Goal: Task Accomplishment & Management: Manage account settings

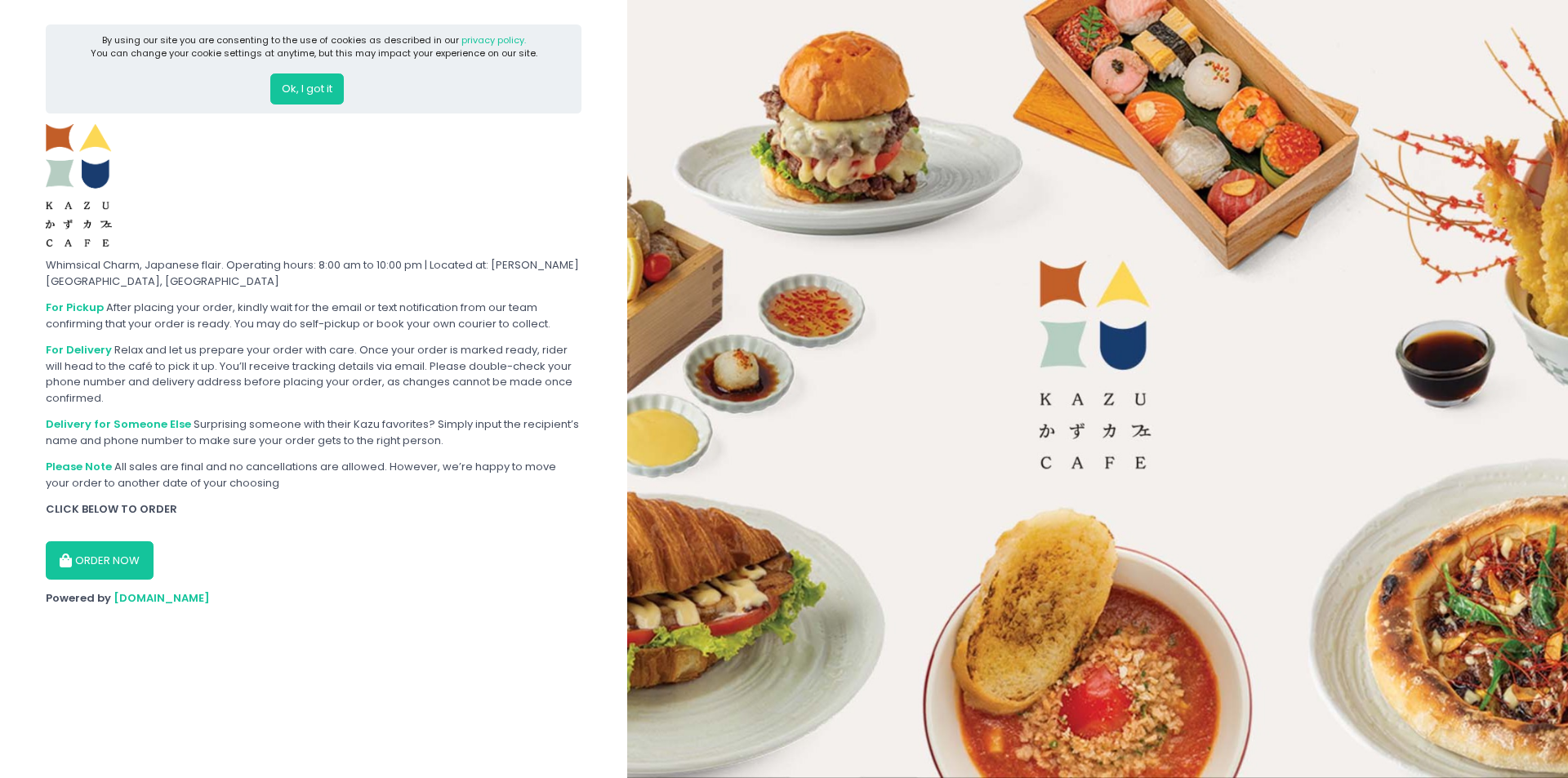
click at [329, 79] on button "Ok, I got it" at bounding box center [307, 89] width 73 height 31
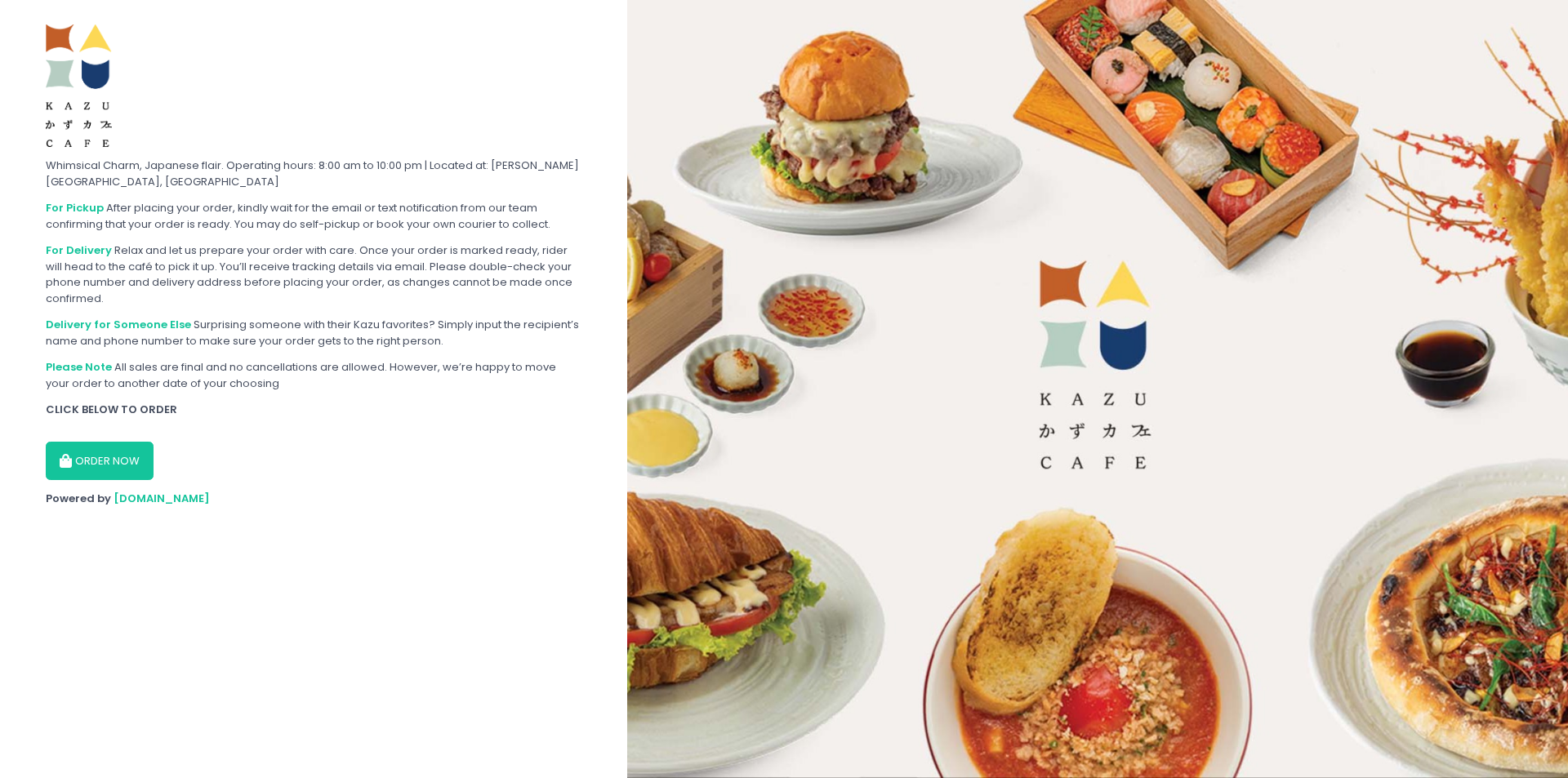
click at [124, 472] on button "ORDER NOW" at bounding box center [99, 461] width 107 height 39
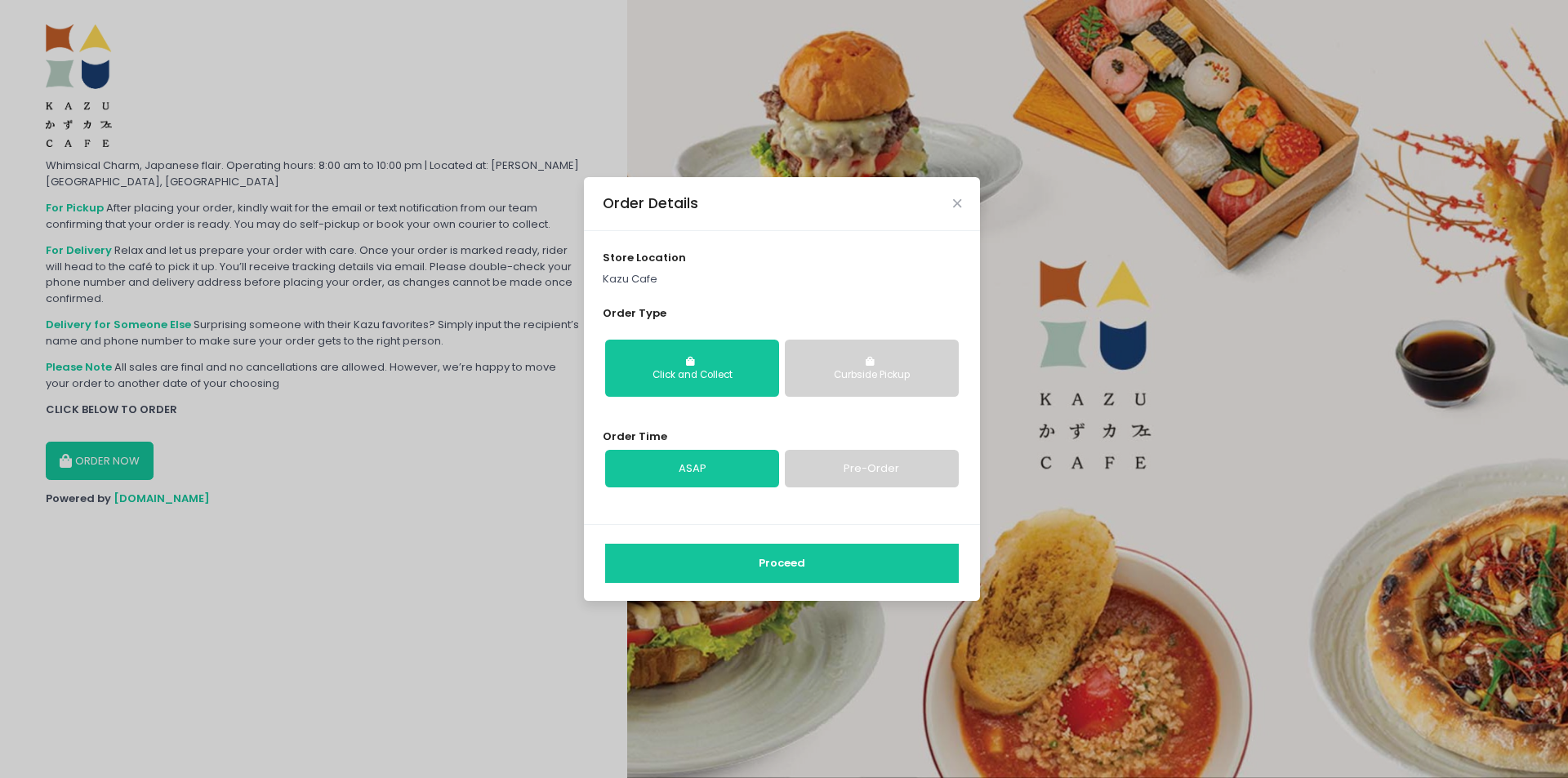
click at [842, 386] on button "Curbside Pickup" at bounding box center [871, 368] width 174 height 57
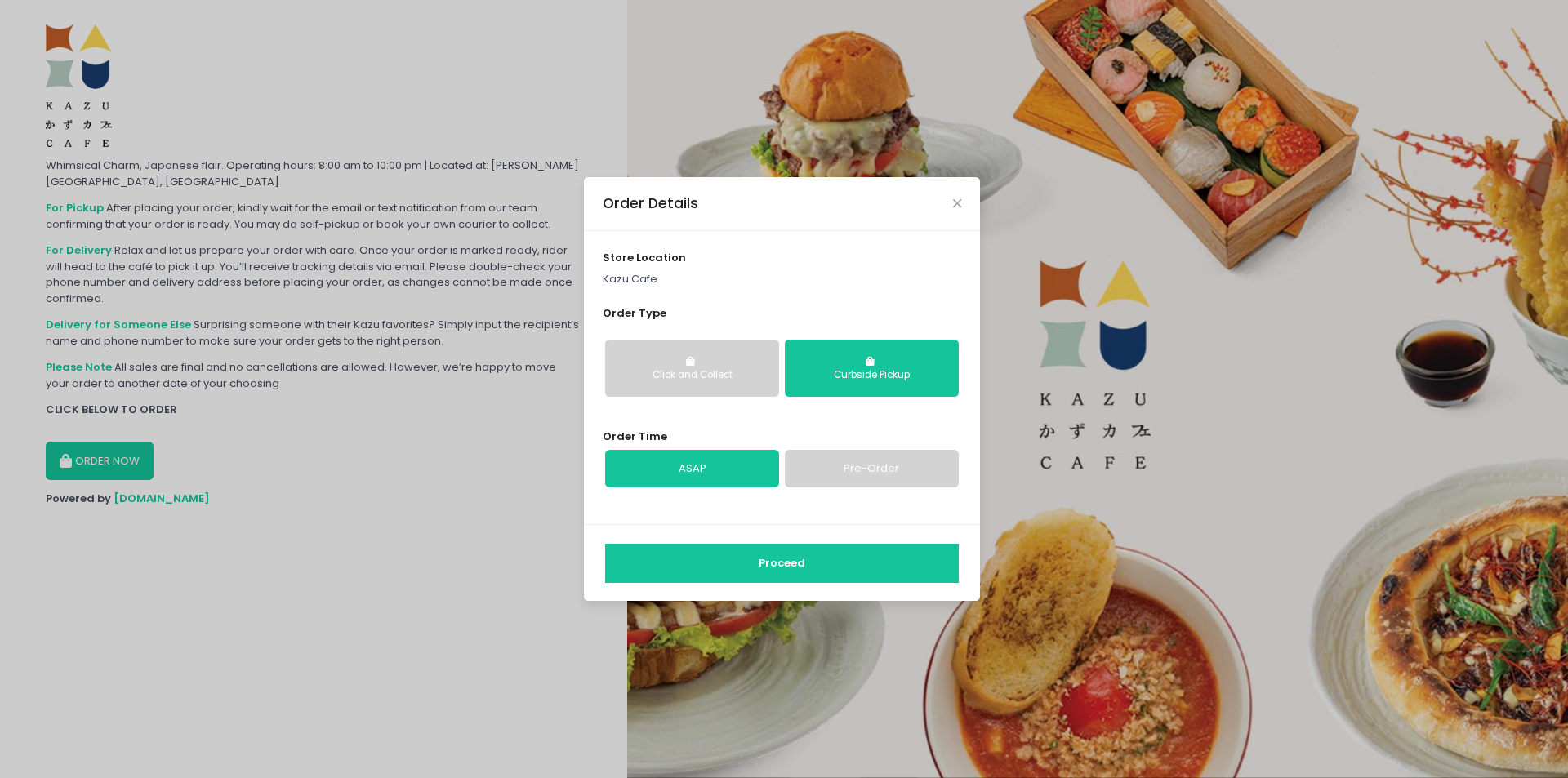
click at [730, 383] on button "Click and Collect" at bounding box center [691, 368] width 174 height 57
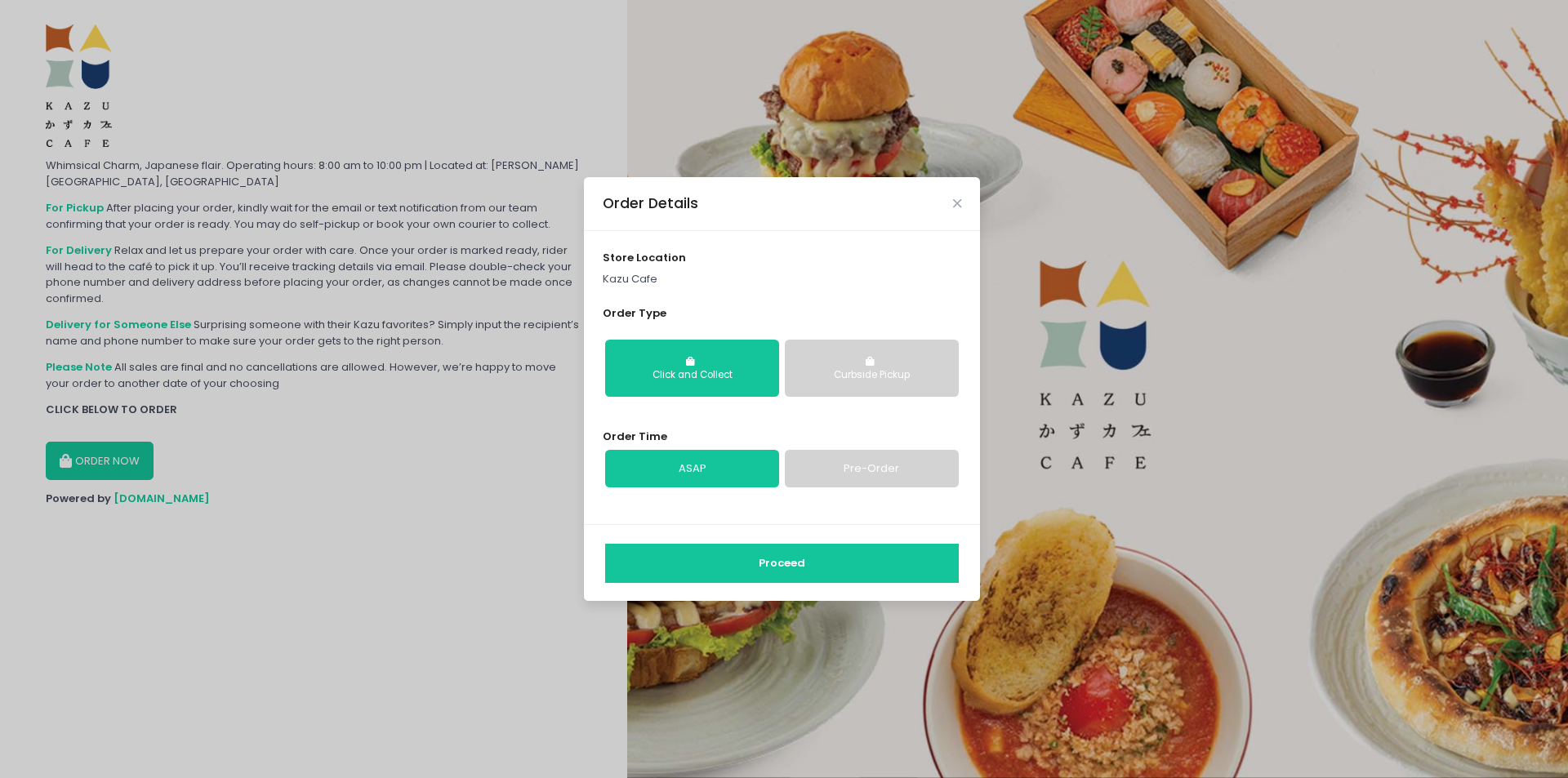
click at [846, 461] on link "Pre-Order" at bounding box center [871, 468] width 174 height 38
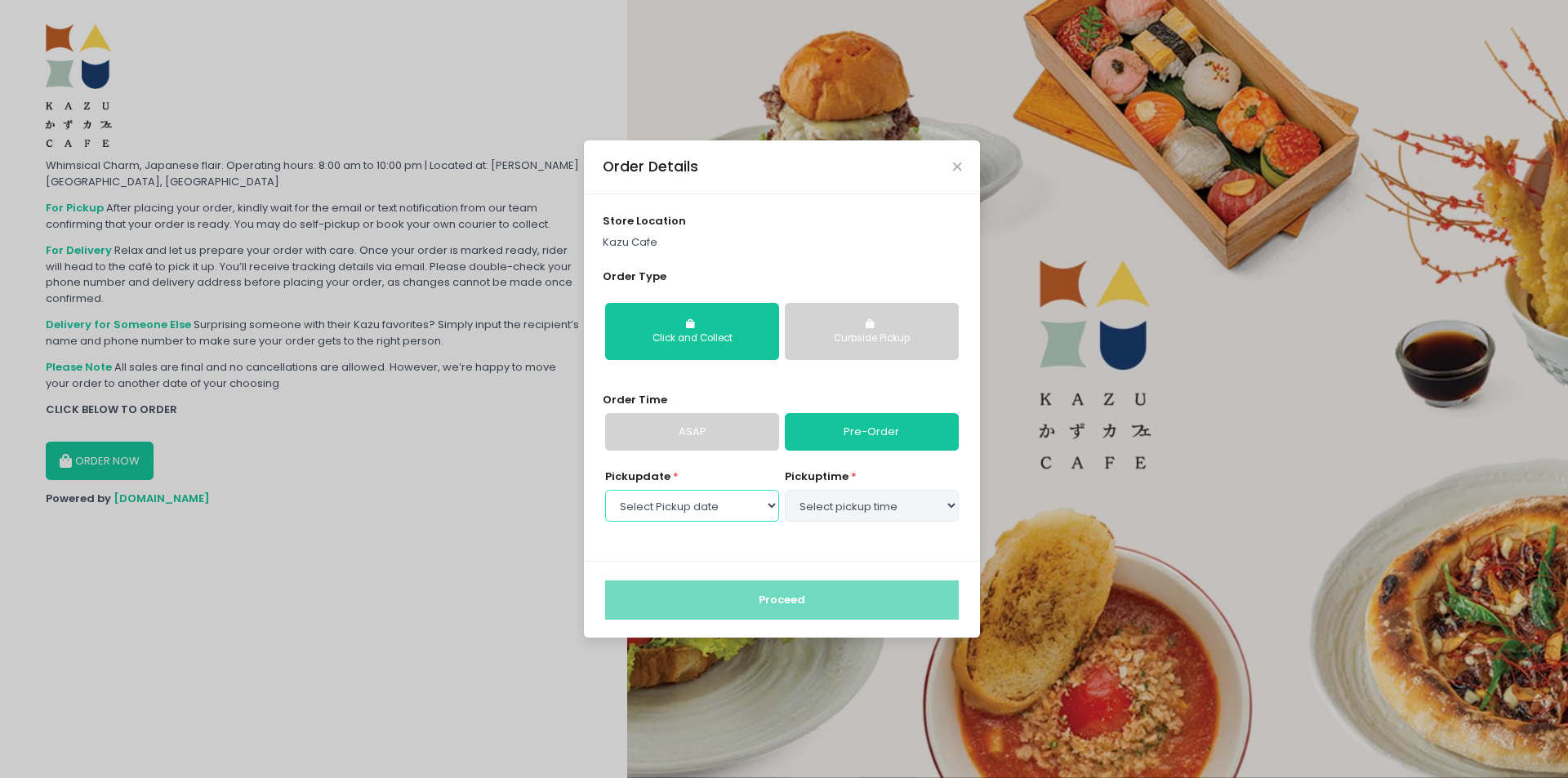
click at [737, 496] on select "Select Pickup date" at bounding box center [691, 506] width 174 height 31
click at [605, 490] on select "Select Pickup date" at bounding box center [691, 506] width 174 height 31
click at [764, 506] on select "Select Pickup date" at bounding box center [691, 506] width 174 height 31
click at [727, 503] on select "Select Pickup date" at bounding box center [691, 506] width 174 height 31
select select "2025-10-03"
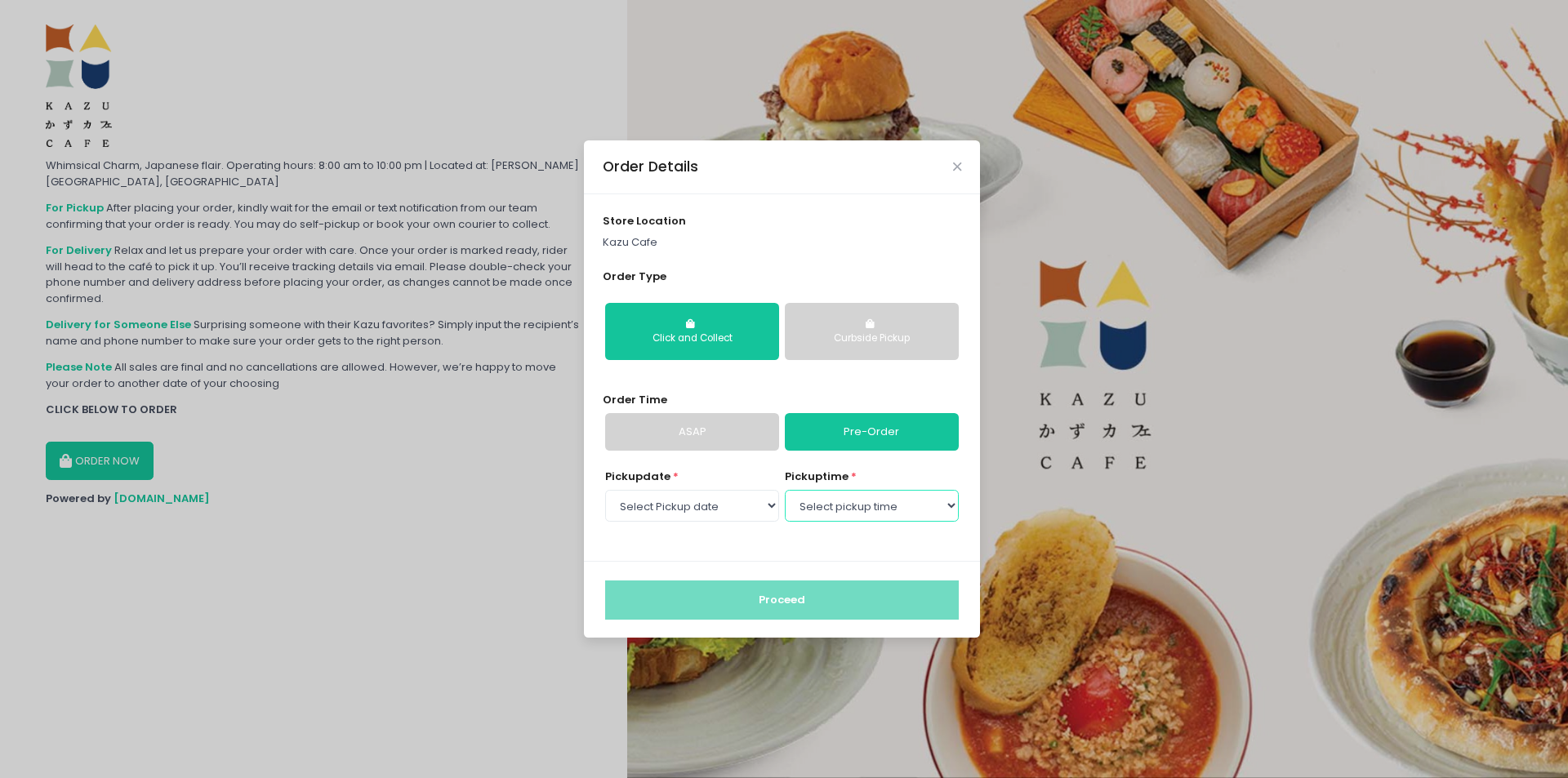
click at [839, 506] on select "Select pickup time 02:30 PM - 03:00 PM 03:00 PM - 03:30 PM 03:30 PM - 04:00 PM …" at bounding box center [871, 506] width 174 height 31
select select "21:30"
click at [785, 490] on select "Select pickup time 02:30 PM - 03:00 PM 03:00 PM - 03:30 PM 03:30 PM - 04:00 PM …" at bounding box center [871, 506] width 174 height 31
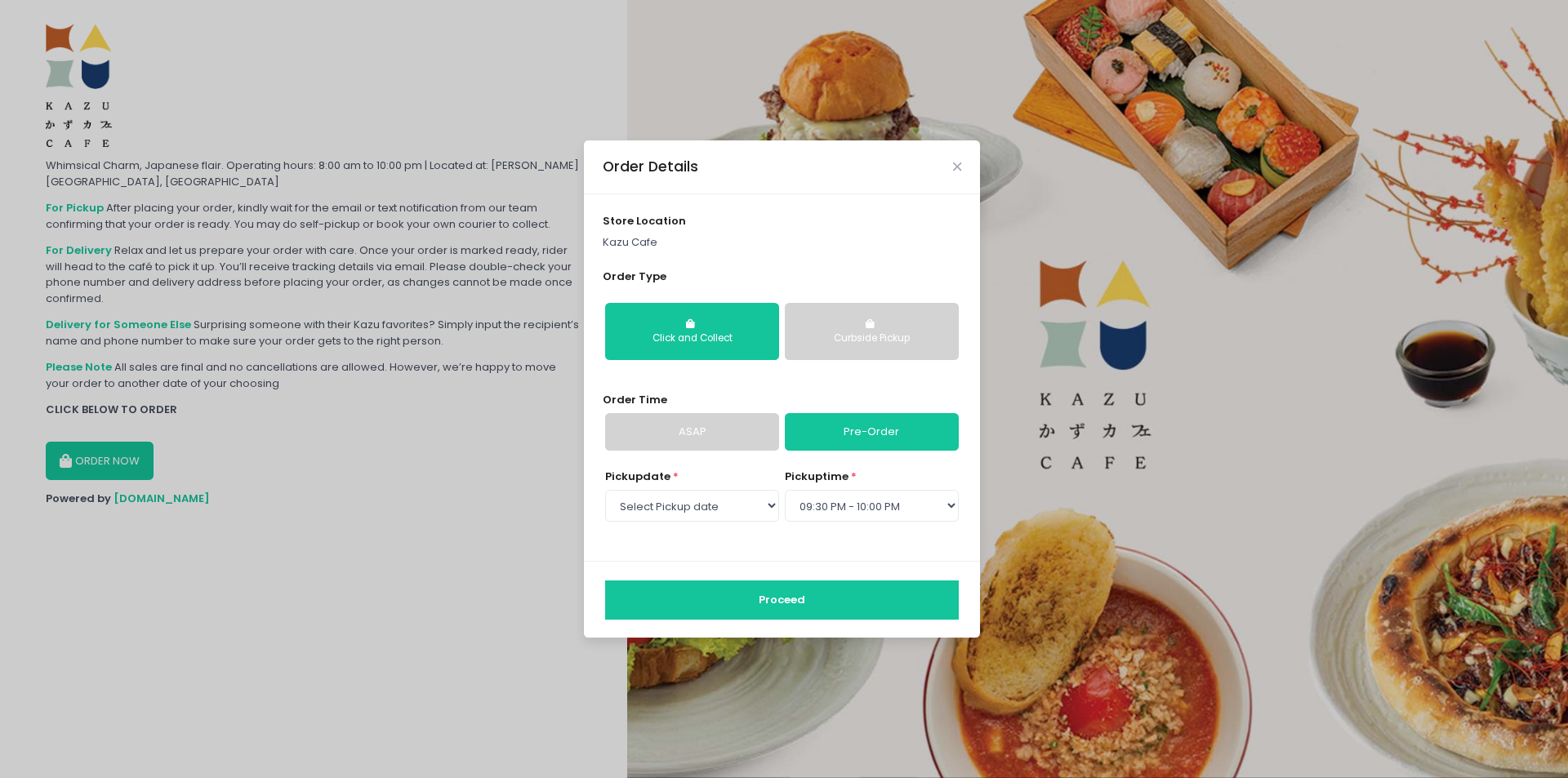
click at [823, 603] on button "Proceed" at bounding box center [781, 599] width 353 height 39
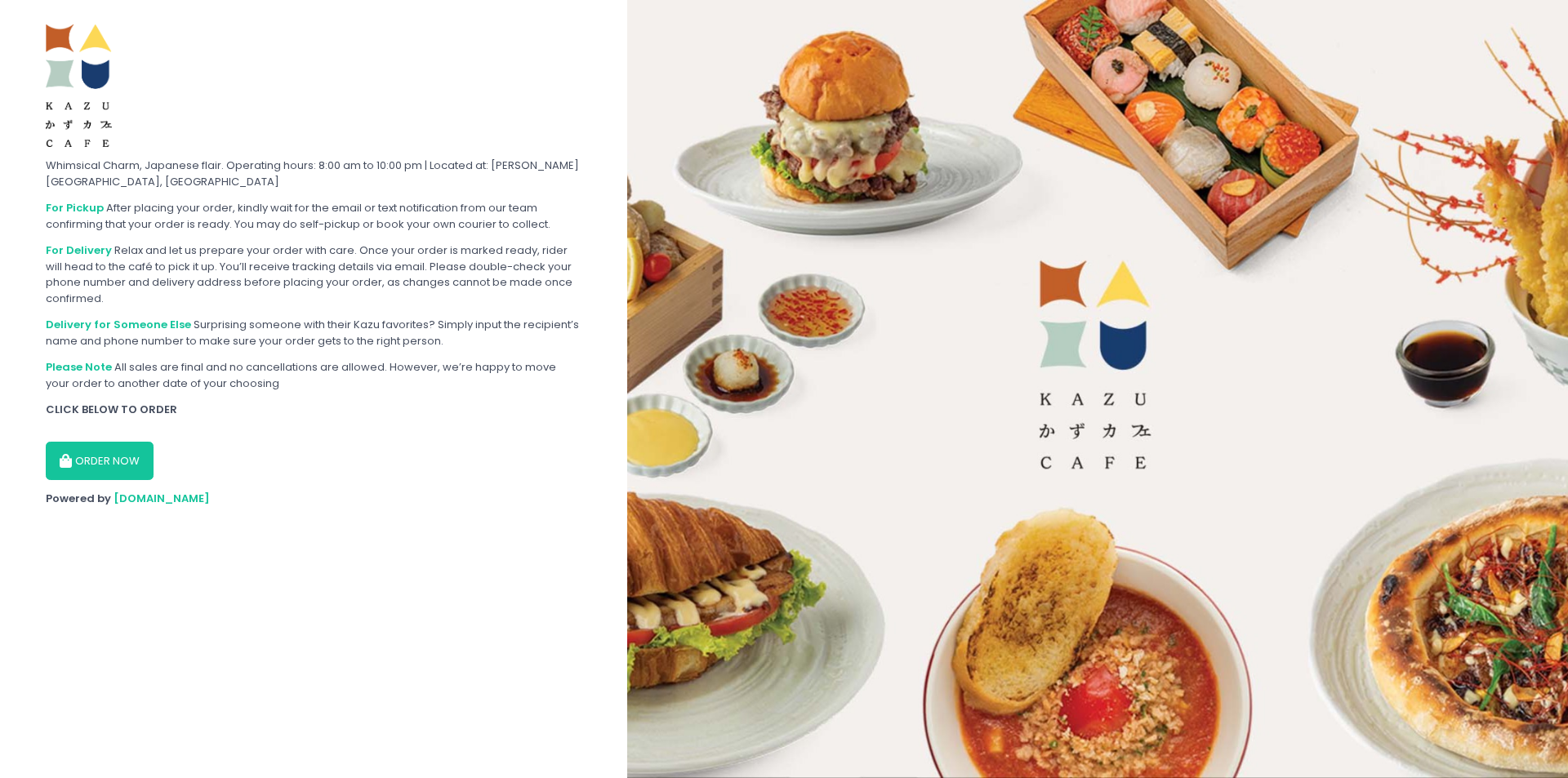
click at [379, 60] on div at bounding box center [313, 85] width 535 height 122
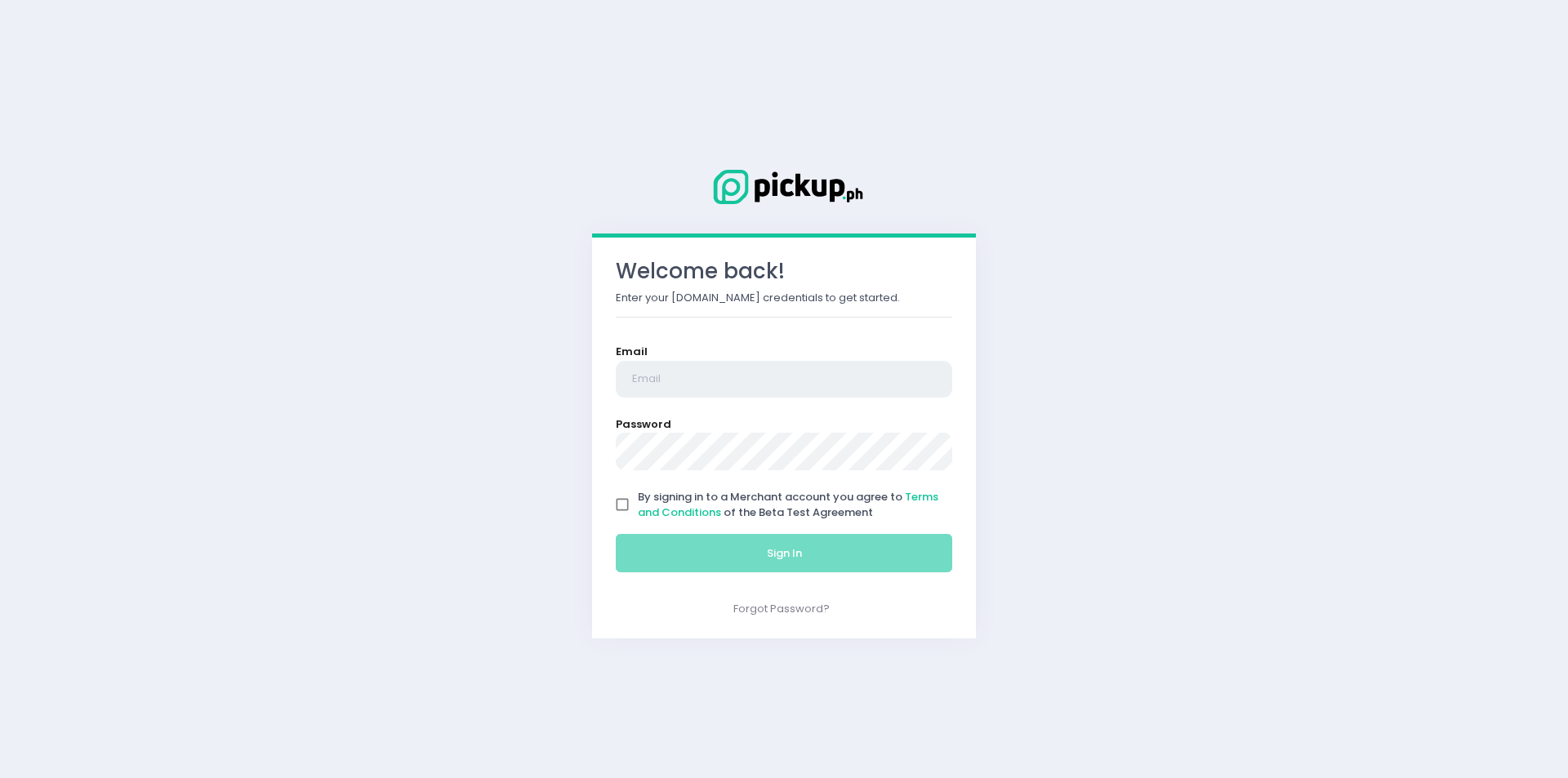
click at [793, 395] on input "email" at bounding box center [784, 379] width 336 height 38
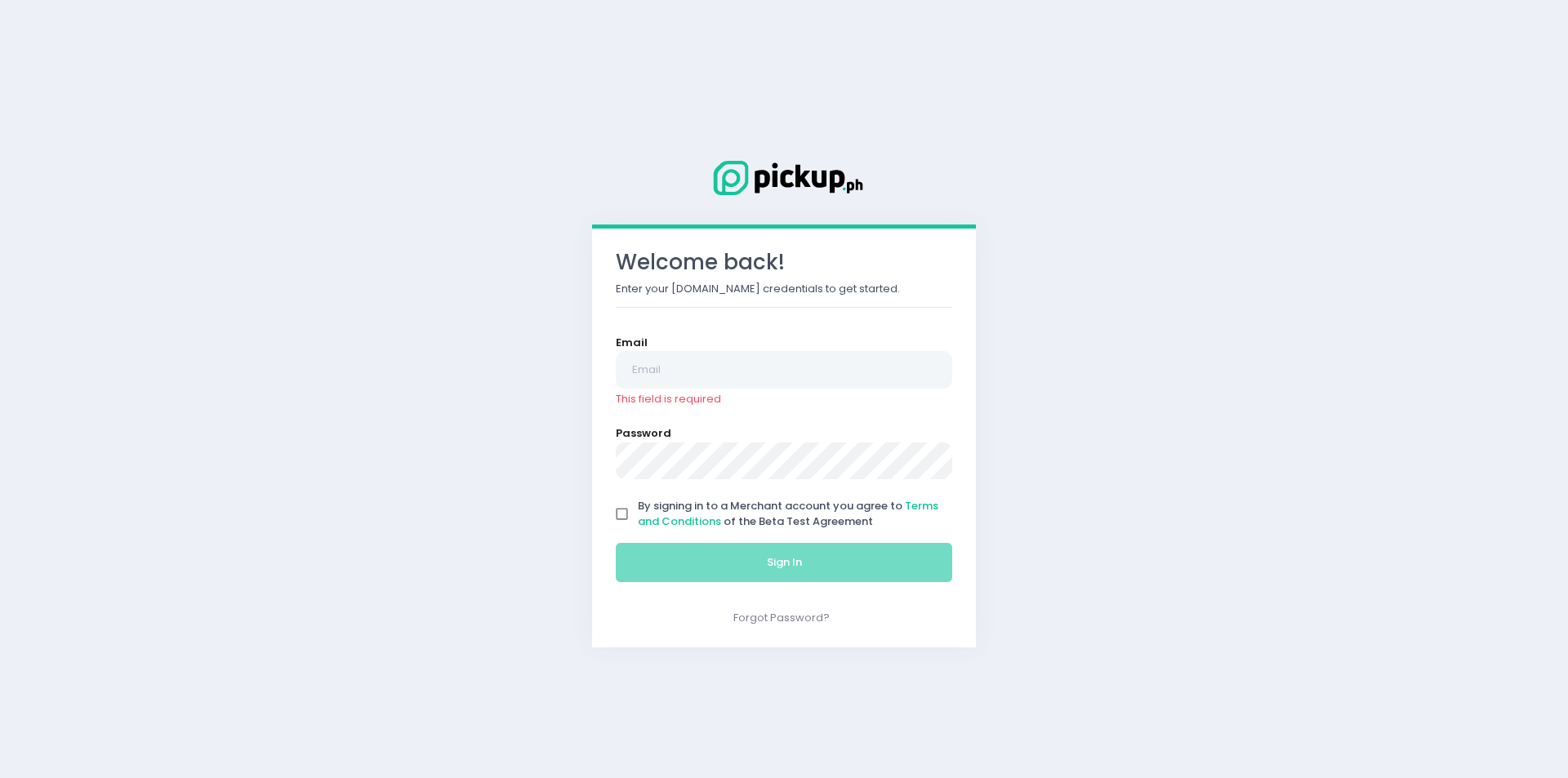
click at [618, 509] on input "By signing in to a Merchant account you agree to Terms and Conditions of the Be…" at bounding box center [622, 514] width 31 height 31
checkbox input "true"
click at [774, 570] on span "Sign In" at bounding box center [784, 561] width 35 height 16
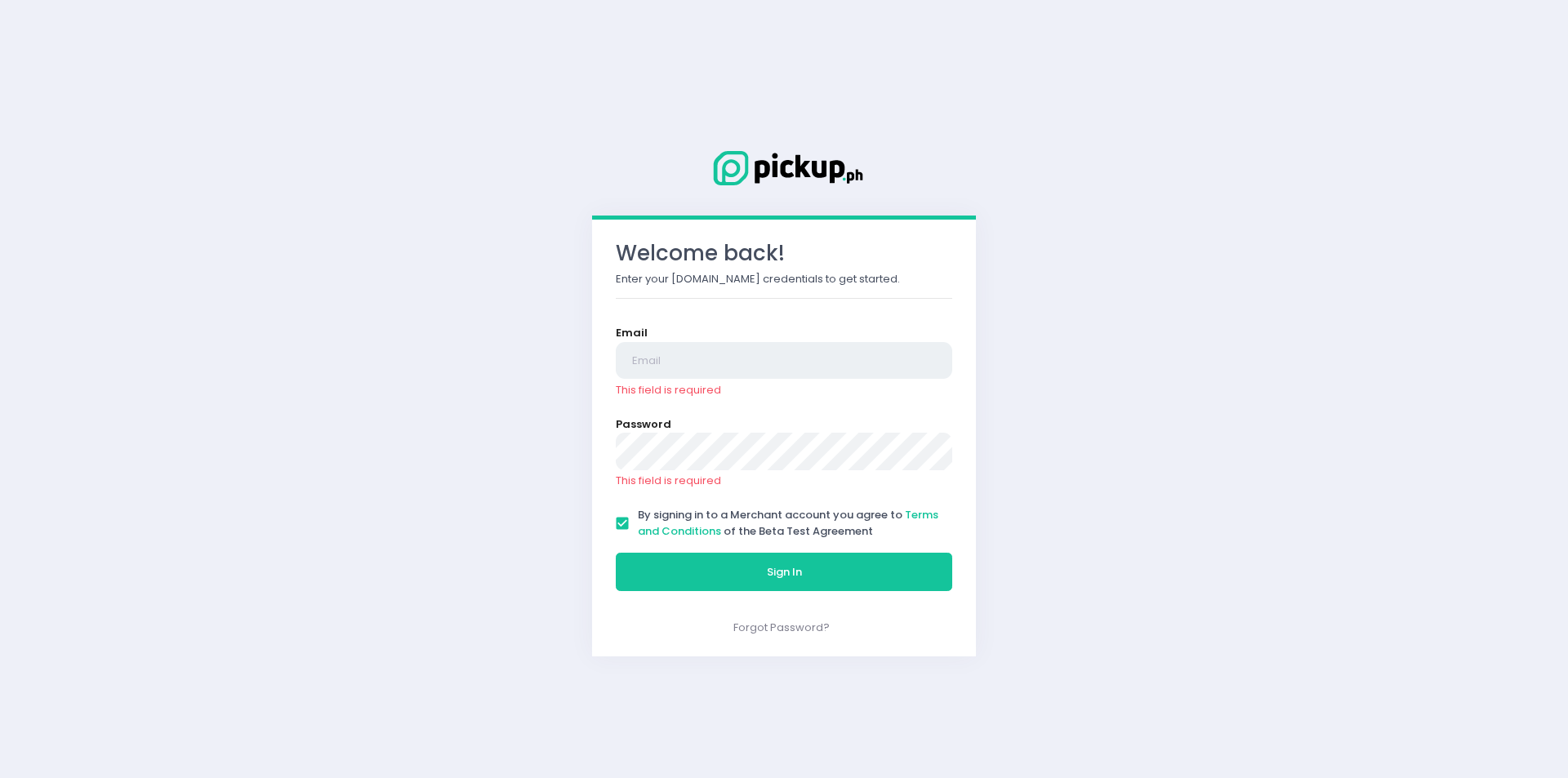
click at [744, 362] on input "email" at bounding box center [784, 361] width 336 height 38
paste input "http://app.pickup.ph/"
type input "http://app.pickup.ph/"
paste input "[EMAIL_ADDRESS][DOMAIN_NAME]"
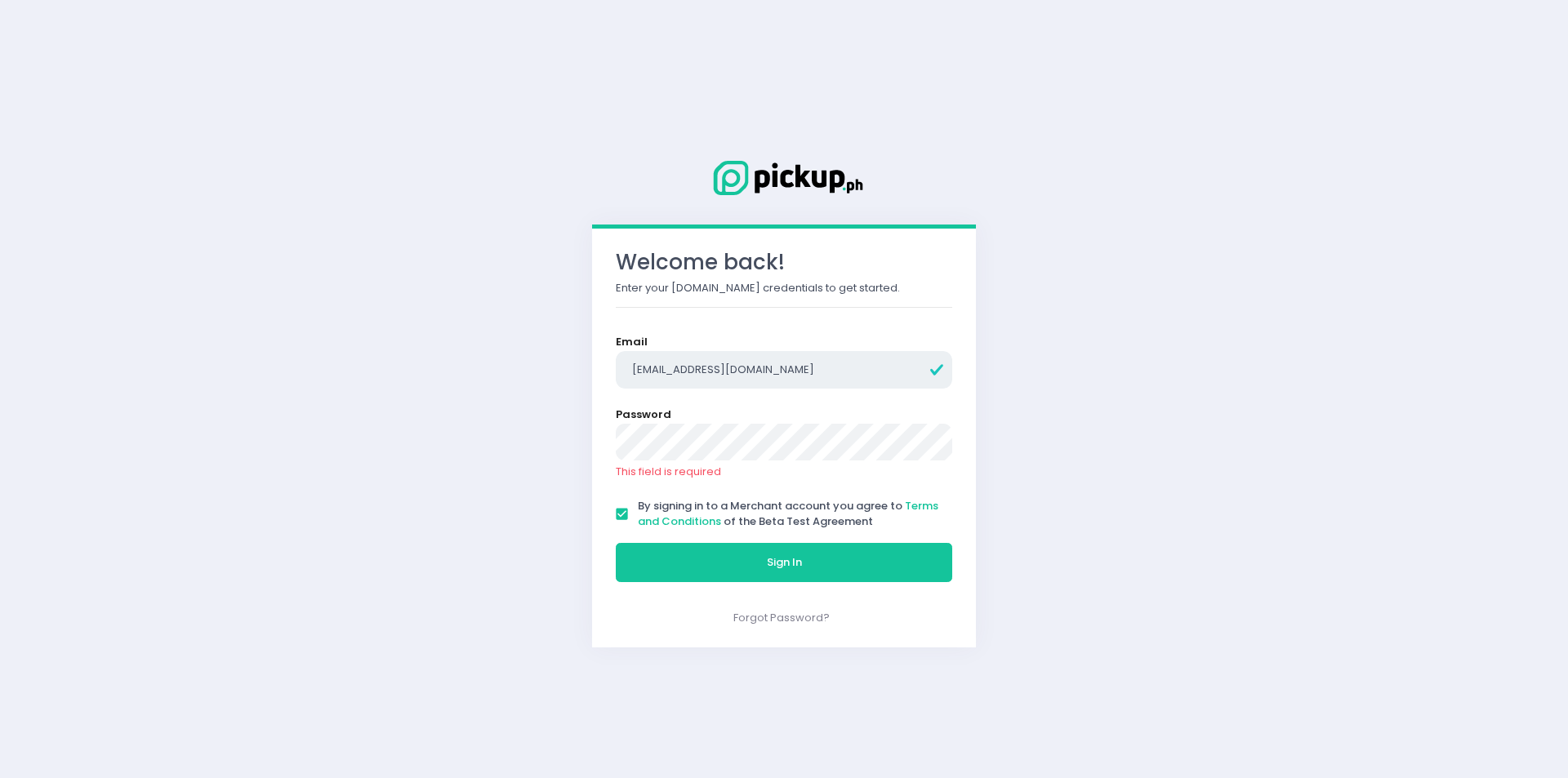
type input "[EMAIL_ADDRESS][DOMAIN_NAME]"
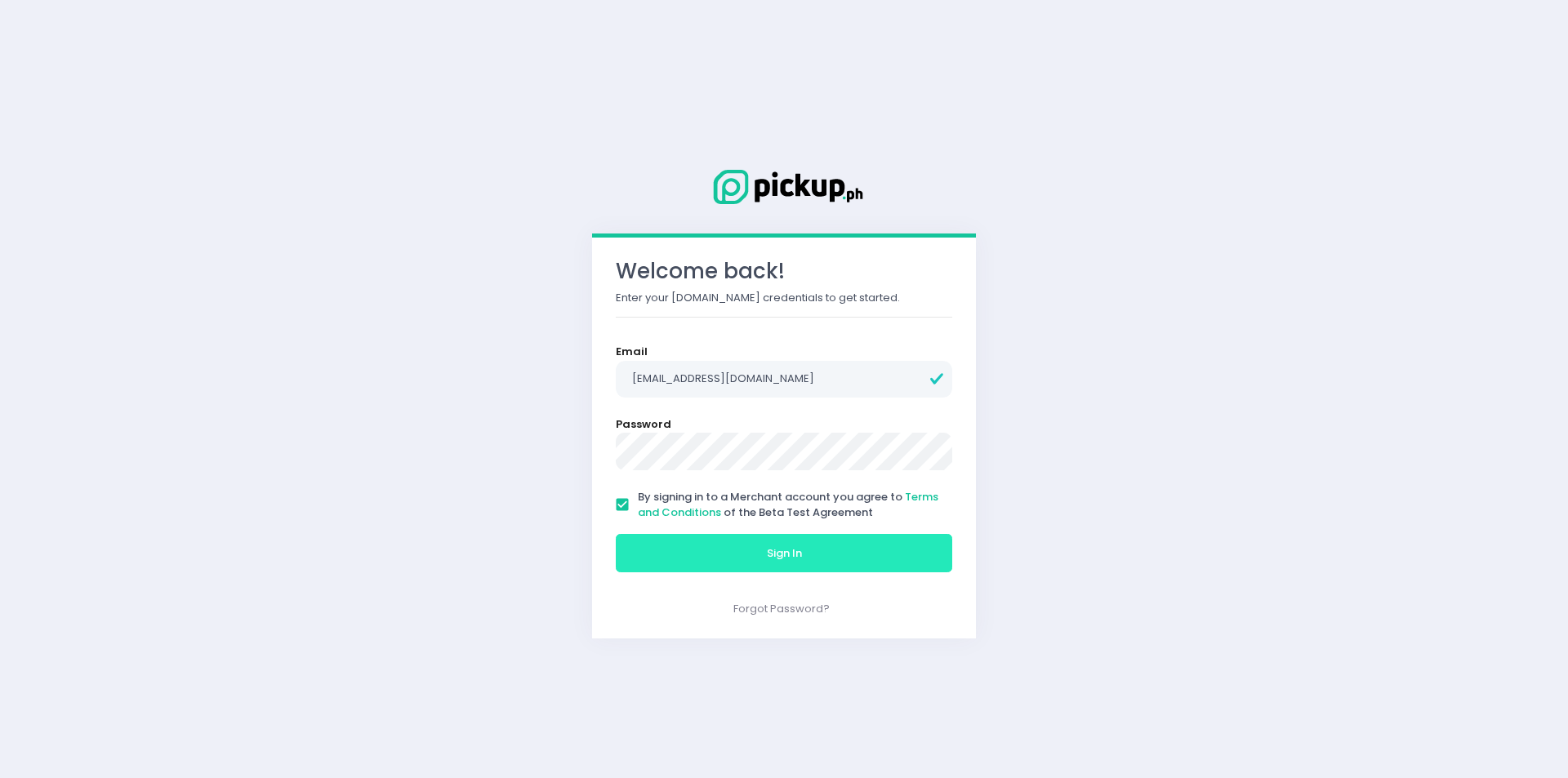
click at [834, 555] on button "Sign In" at bounding box center [784, 553] width 336 height 39
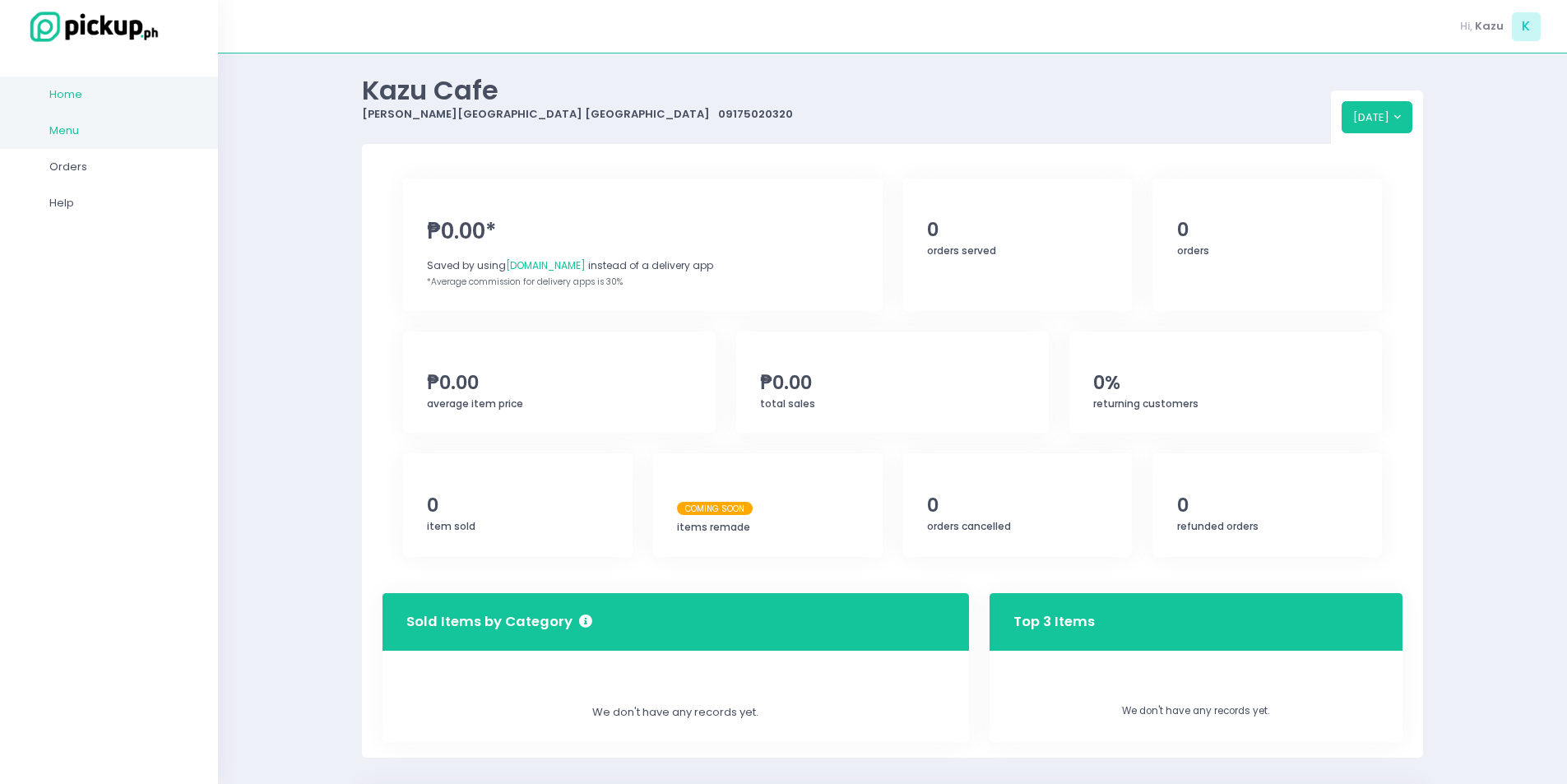
click at [123, 138] on span "Menu" at bounding box center [123, 130] width 148 height 21
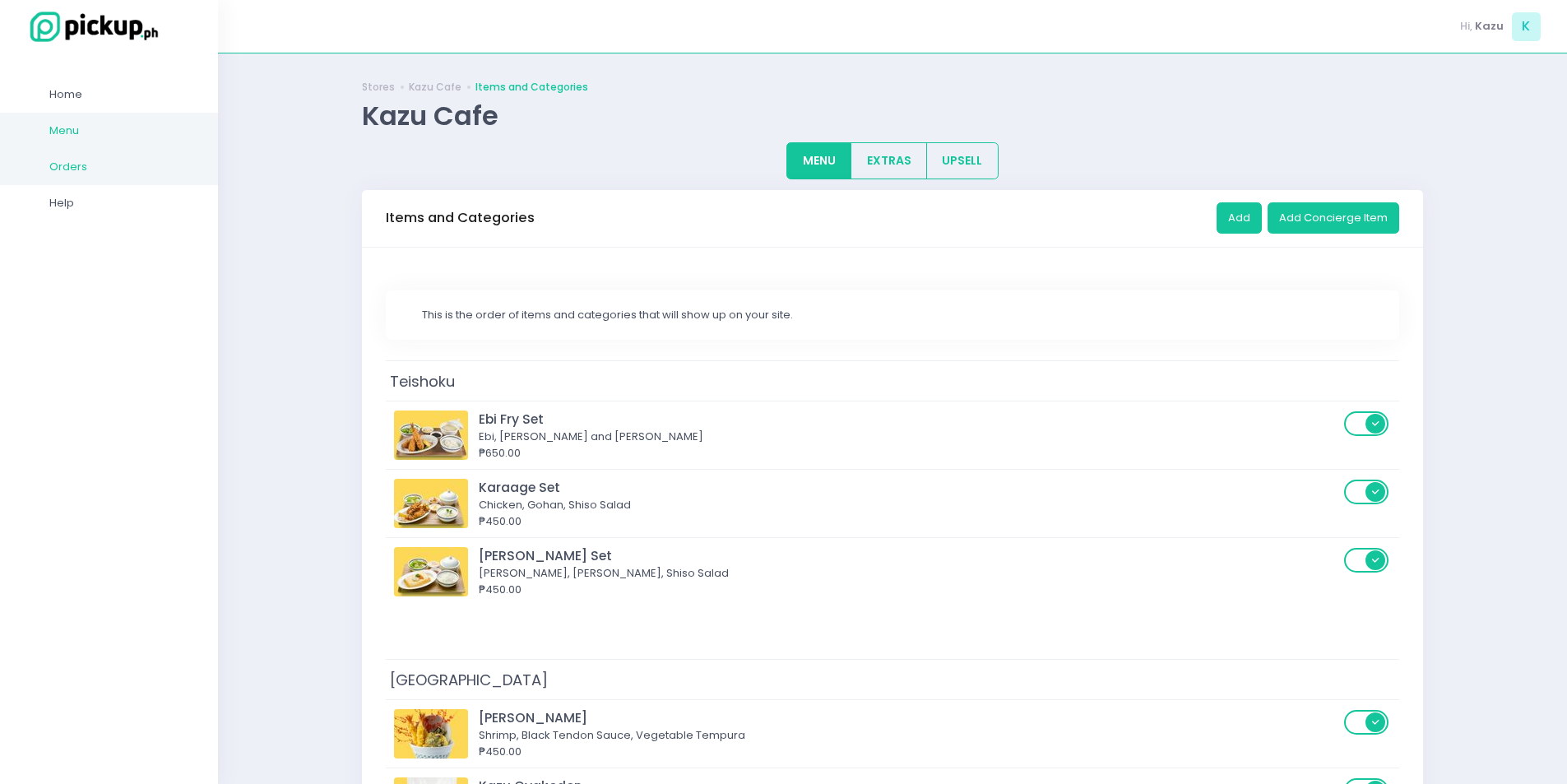
click at [97, 174] on span "Orders" at bounding box center [123, 166] width 148 height 21
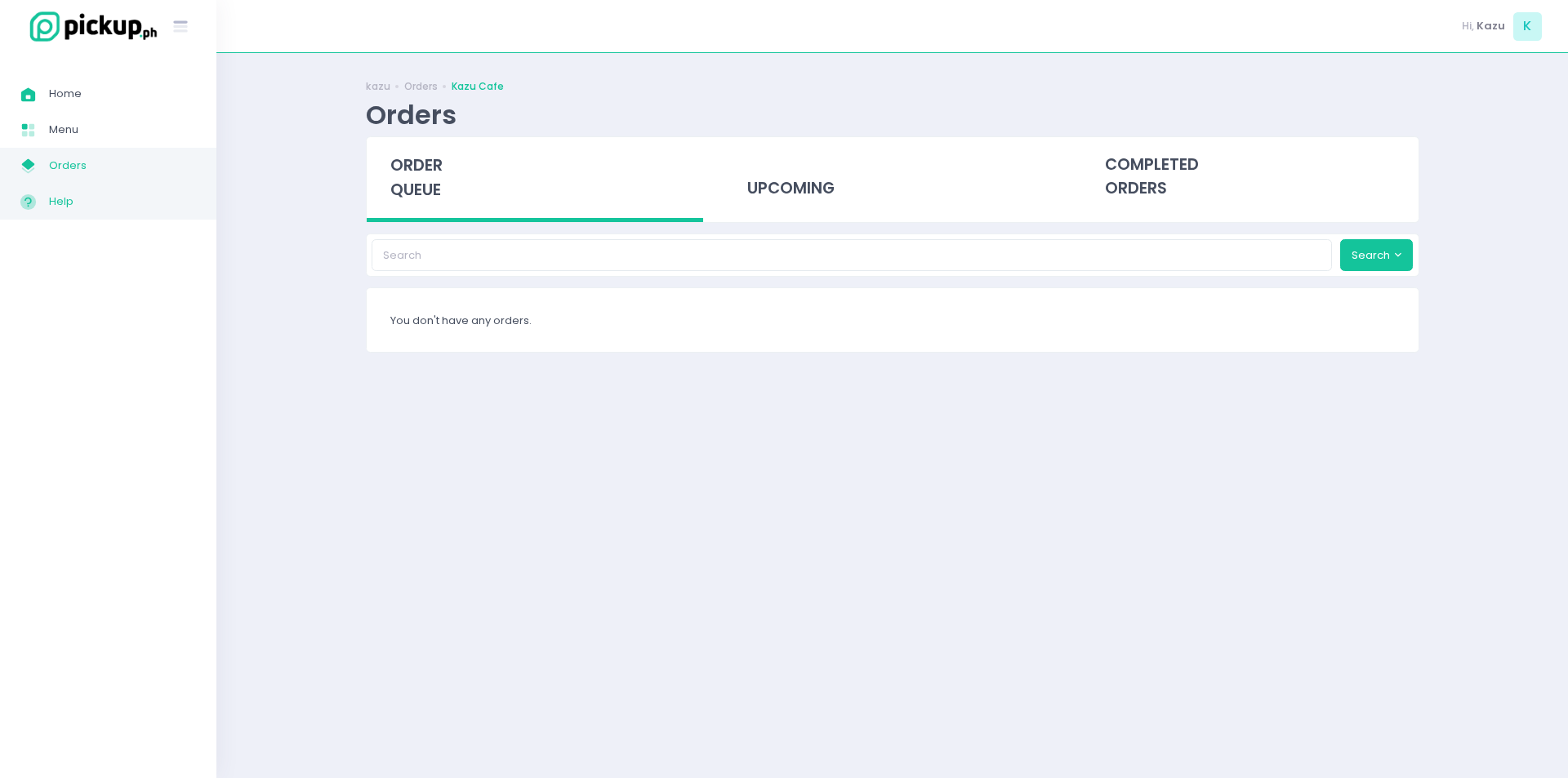
click at [73, 216] on link "Help Created with Sketch. Help" at bounding box center [108, 201] width 217 height 36
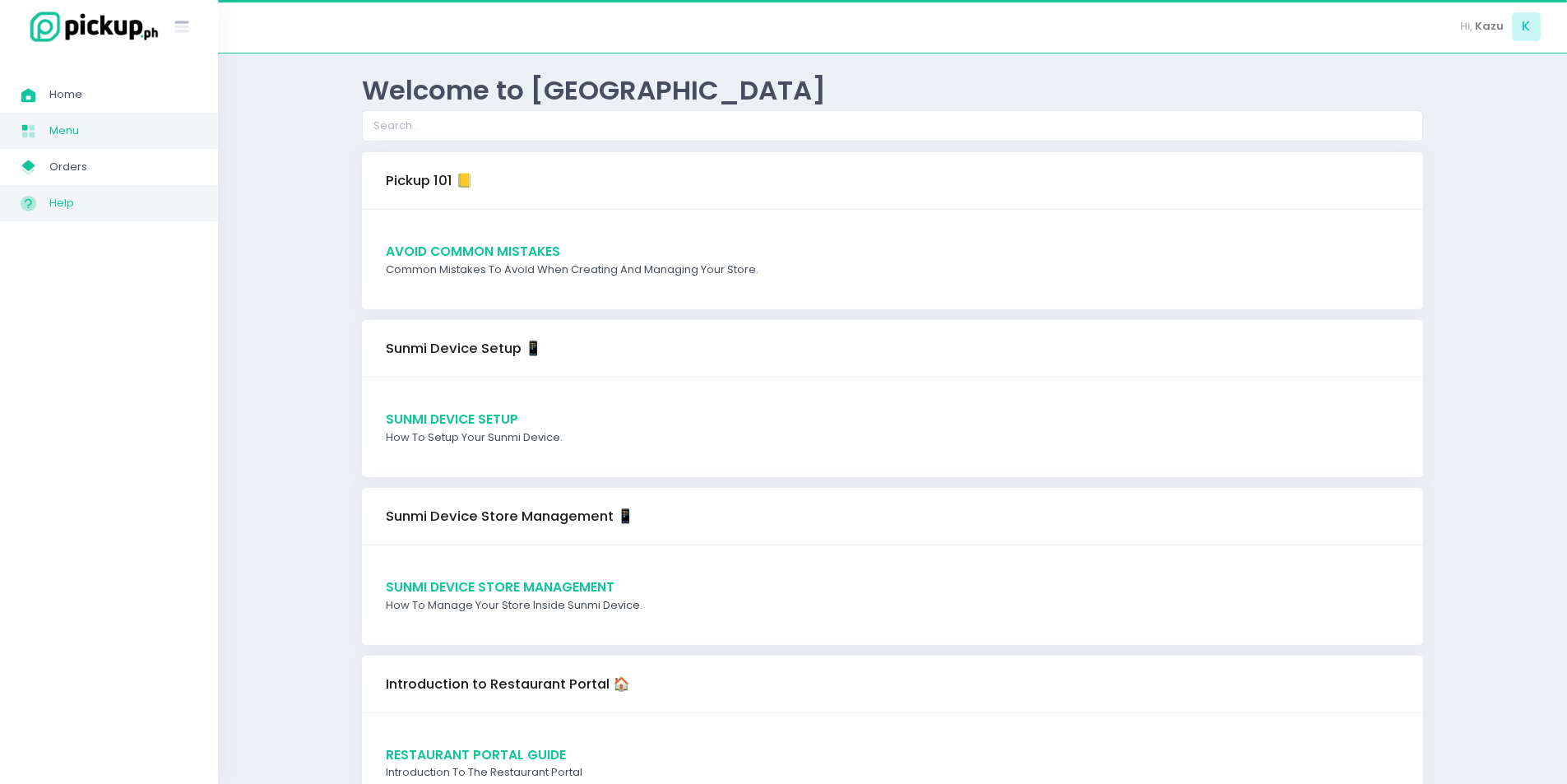
click at [108, 140] on span "Menu" at bounding box center [123, 130] width 148 height 21
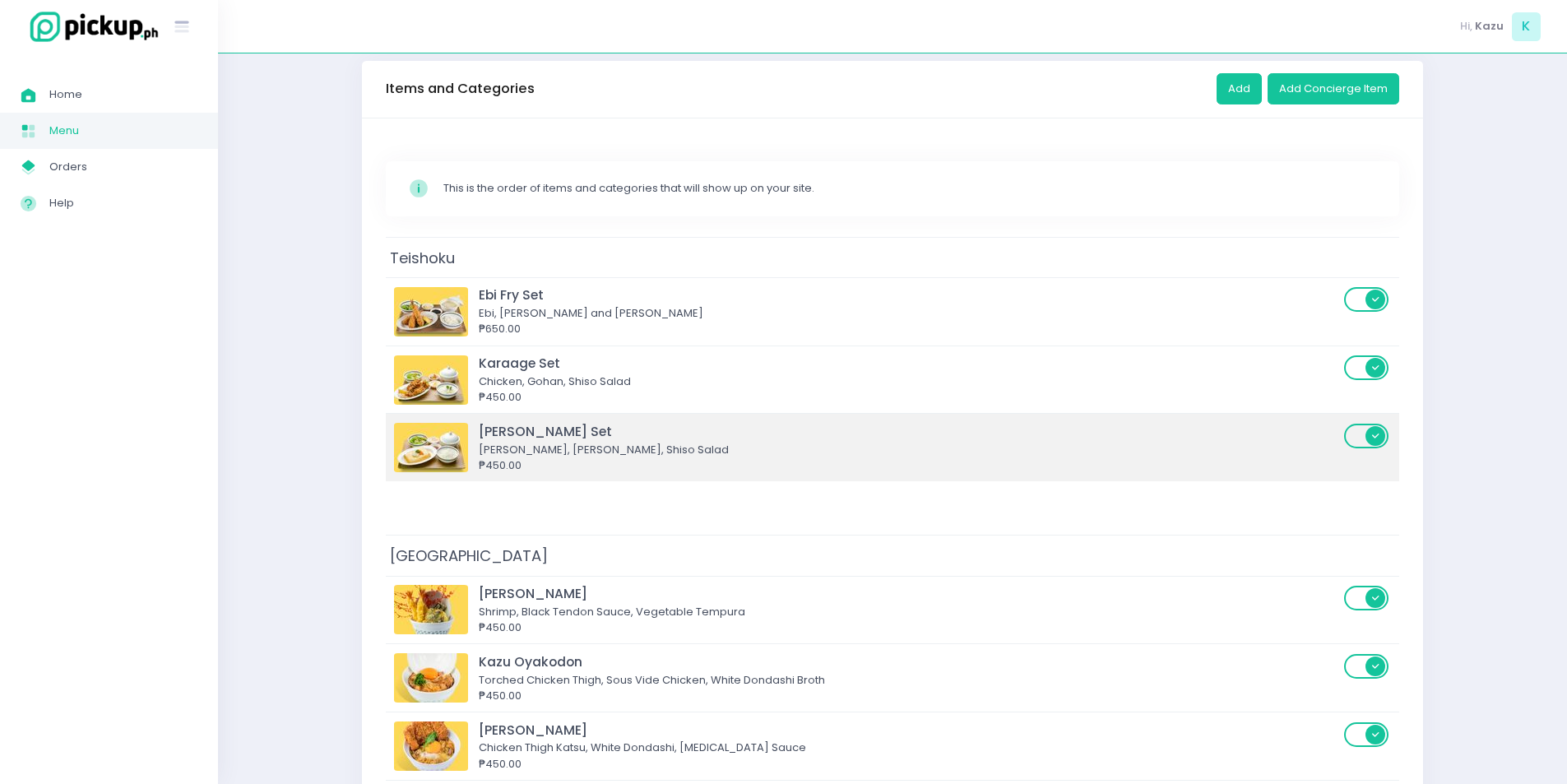
scroll to position [165, 0]
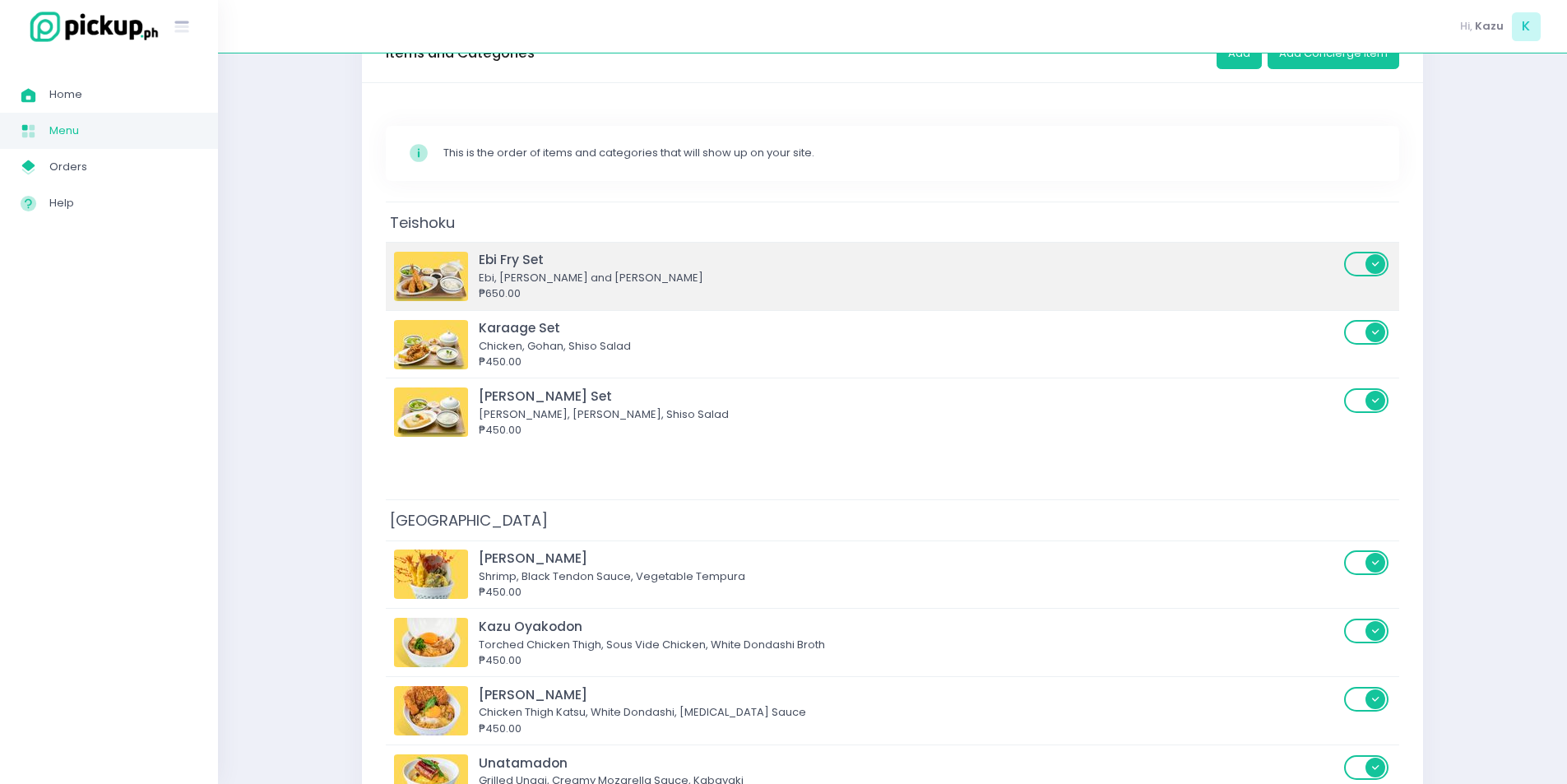
click at [1351, 277] on label at bounding box center [1367, 263] width 47 height 28
click at [523, 250] on input "checkbox" at bounding box center [523, 250] width 0 height 0
click at [1371, 271] on span at bounding box center [1367, 263] width 47 height 25
click at [523, 250] on input "checkbox" at bounding box center [523, 250] width 0 height 0
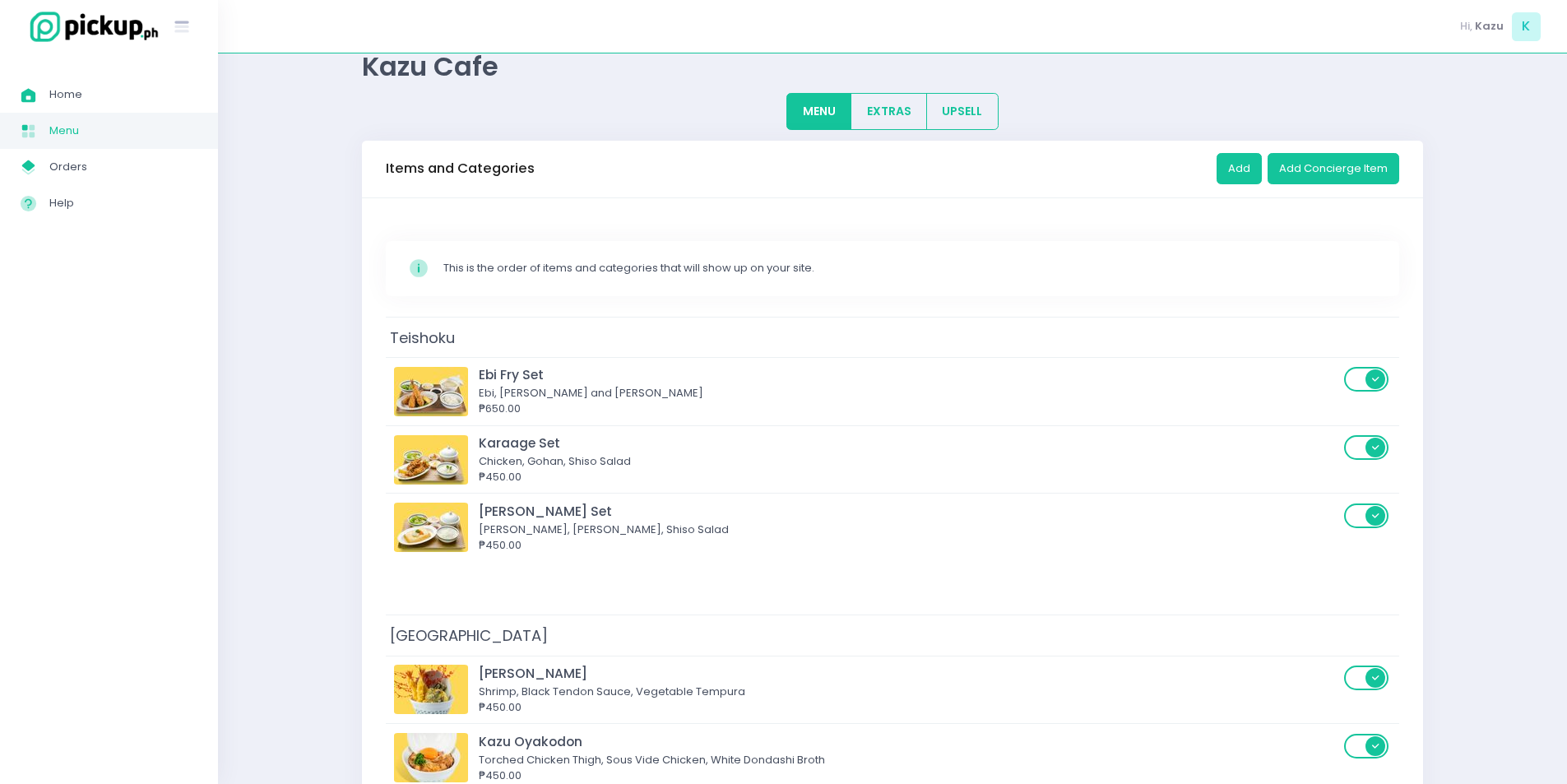
scroll to position [0, 0]
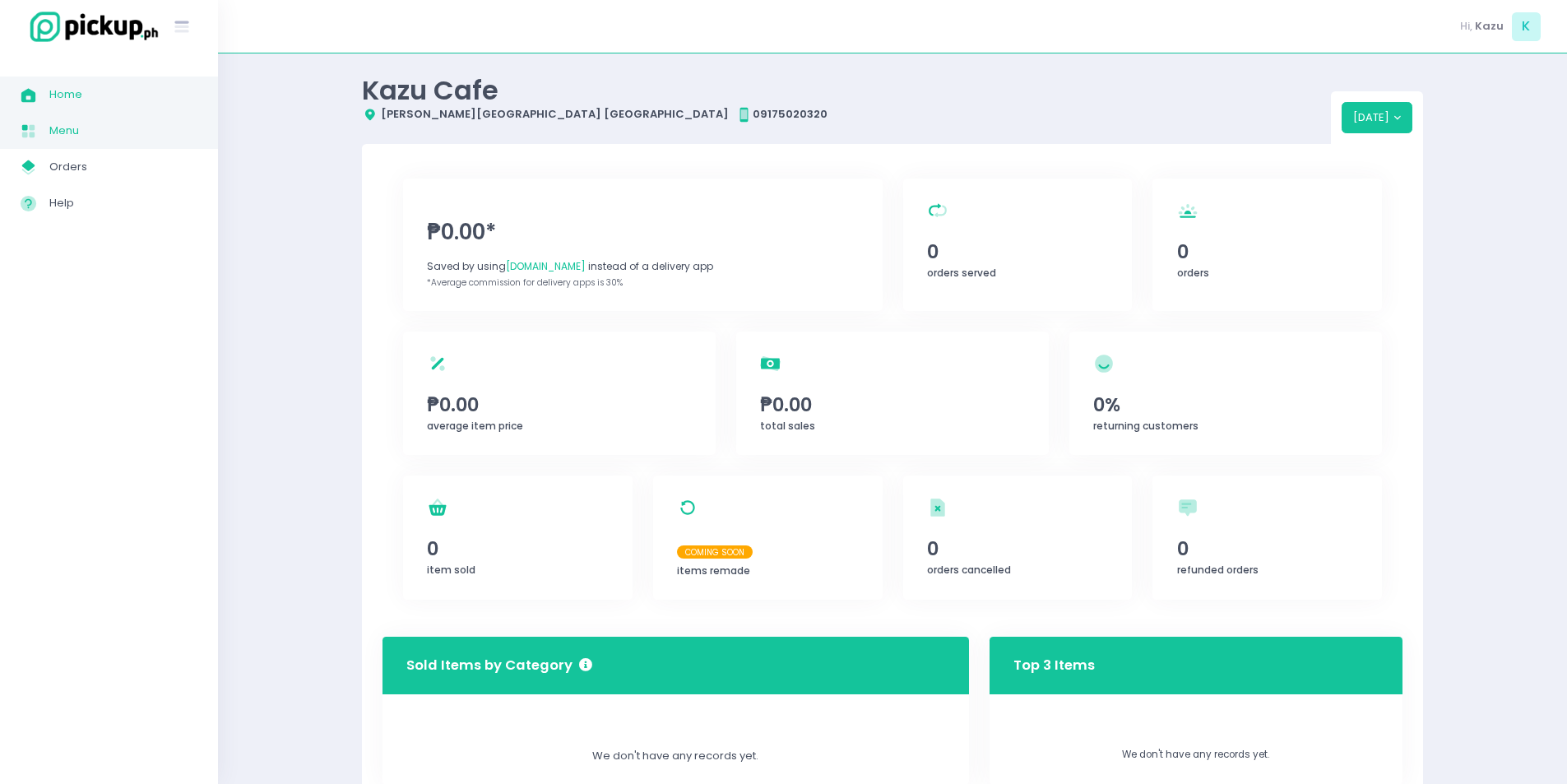
click at [102, 130] on span "Menu" at bounding box center [123, 130] width 148 height 21
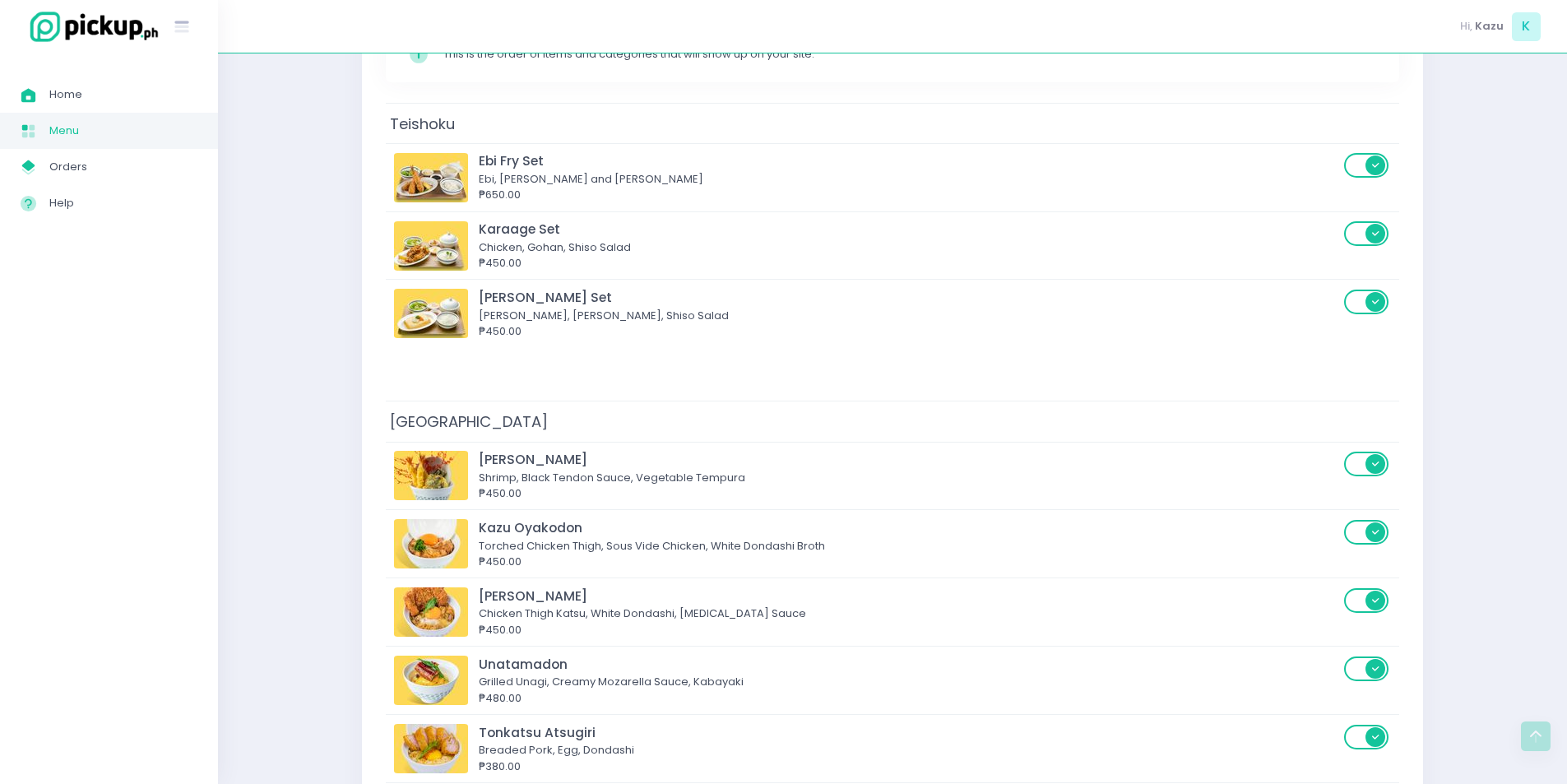
scroll to position [165, 0]
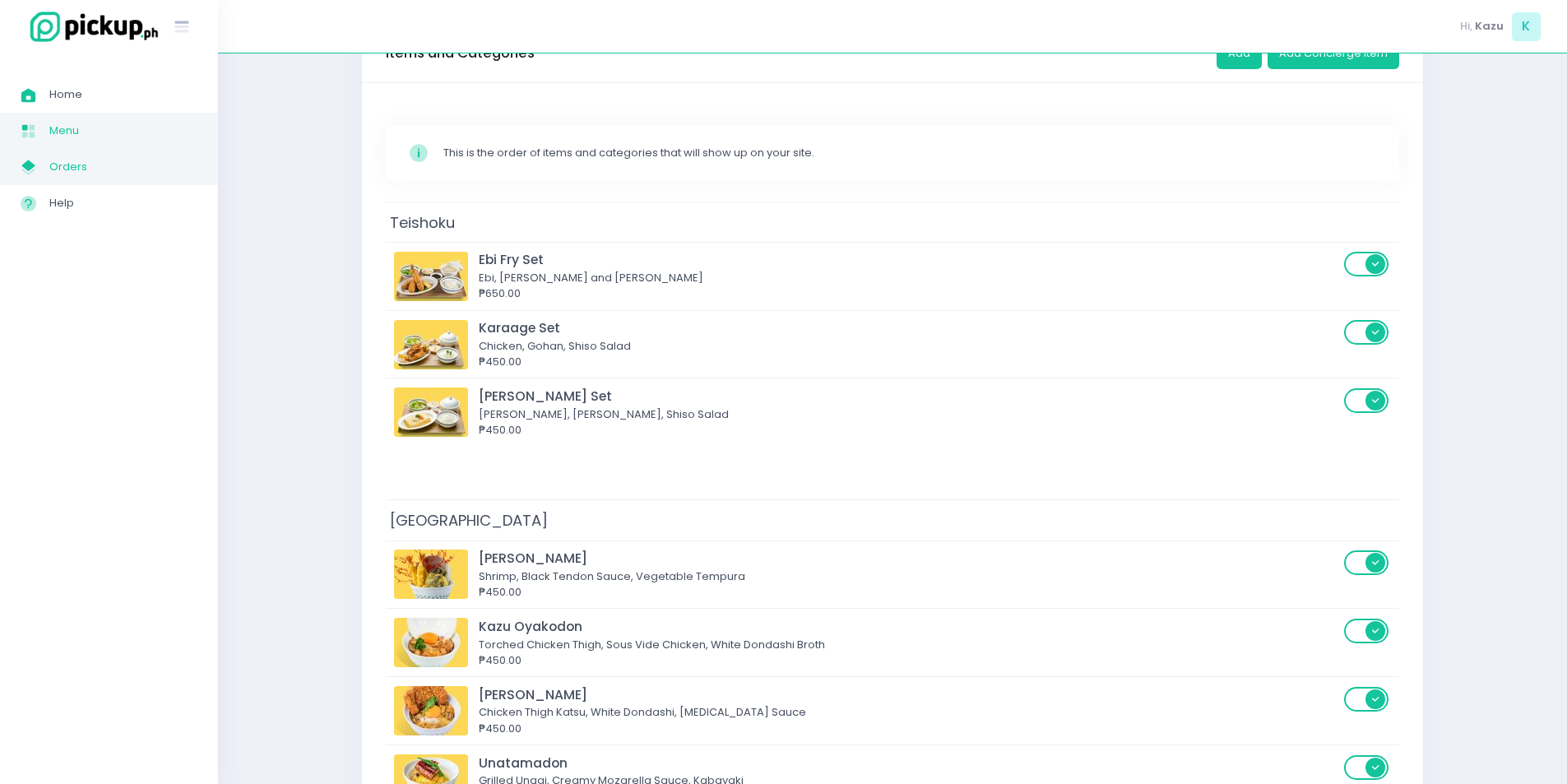
click at [96, 159] on span "Orders" at bounding box center [123, 166] width 148 height 21
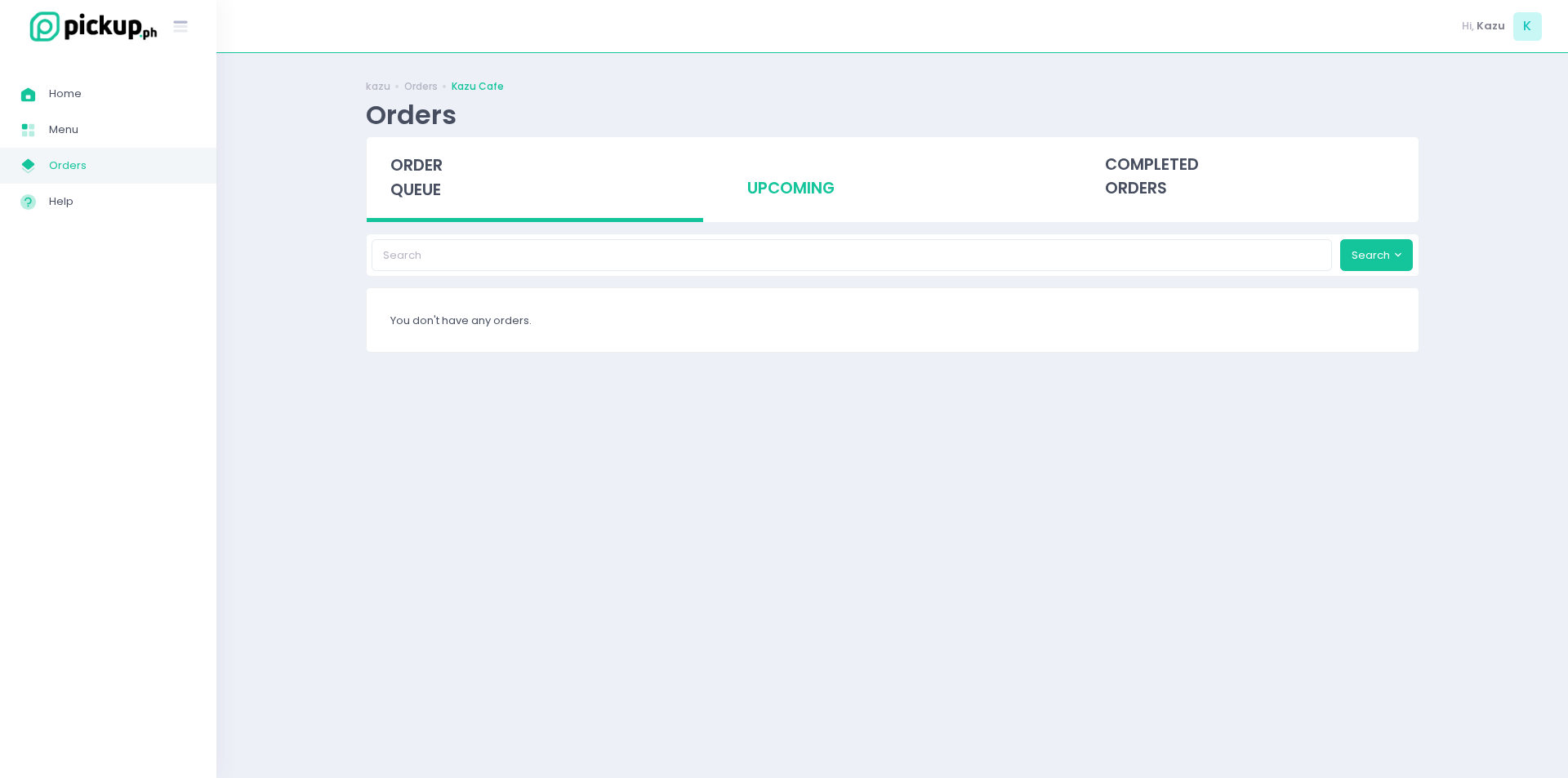
click at [807, 183] on div "upcoming" at bounding box center [891, 176] width 337 height 80
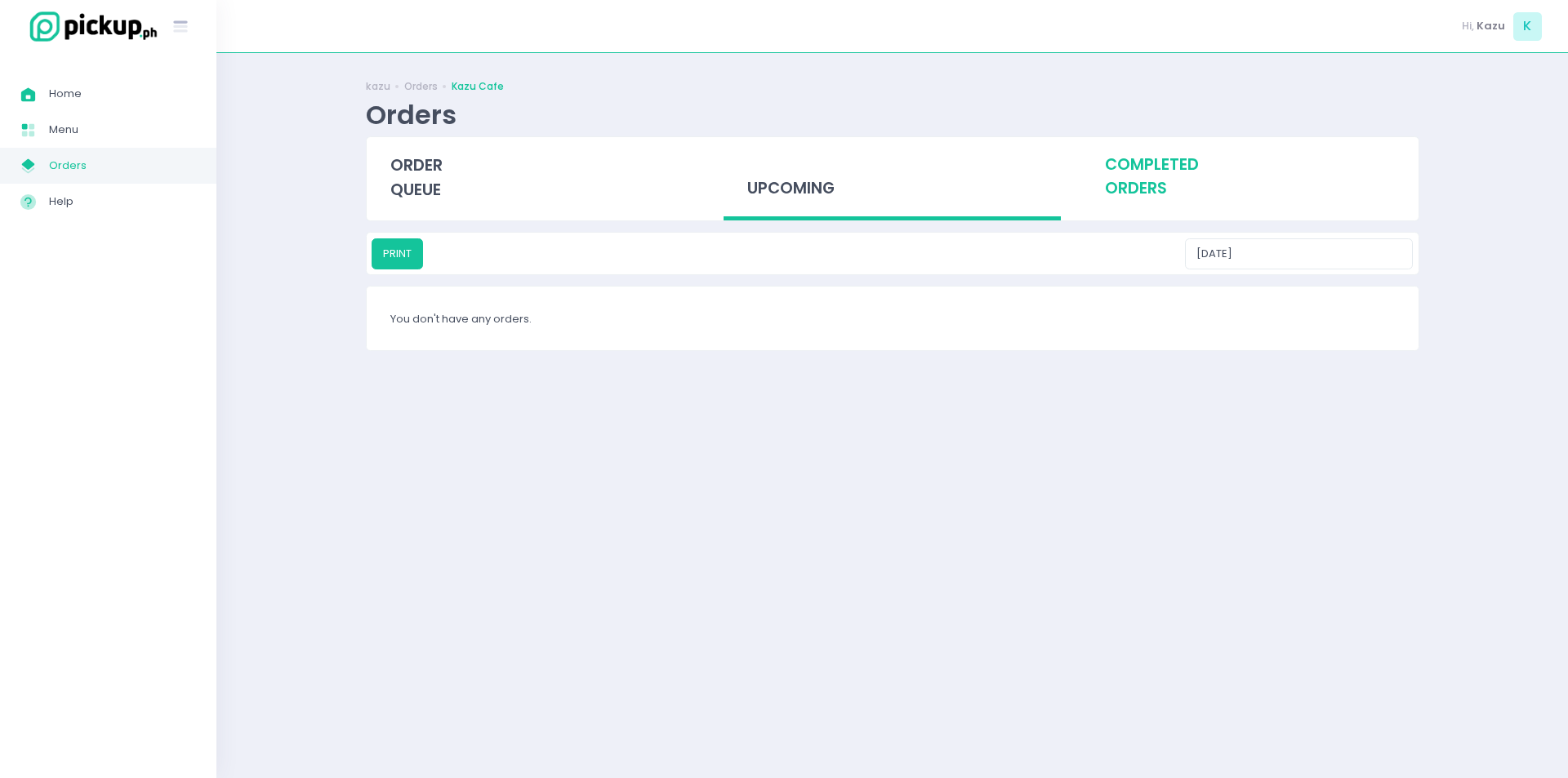
click at [1184, 194] on div "completed orders" at bounding box center [1249, 176] width 337 height 80
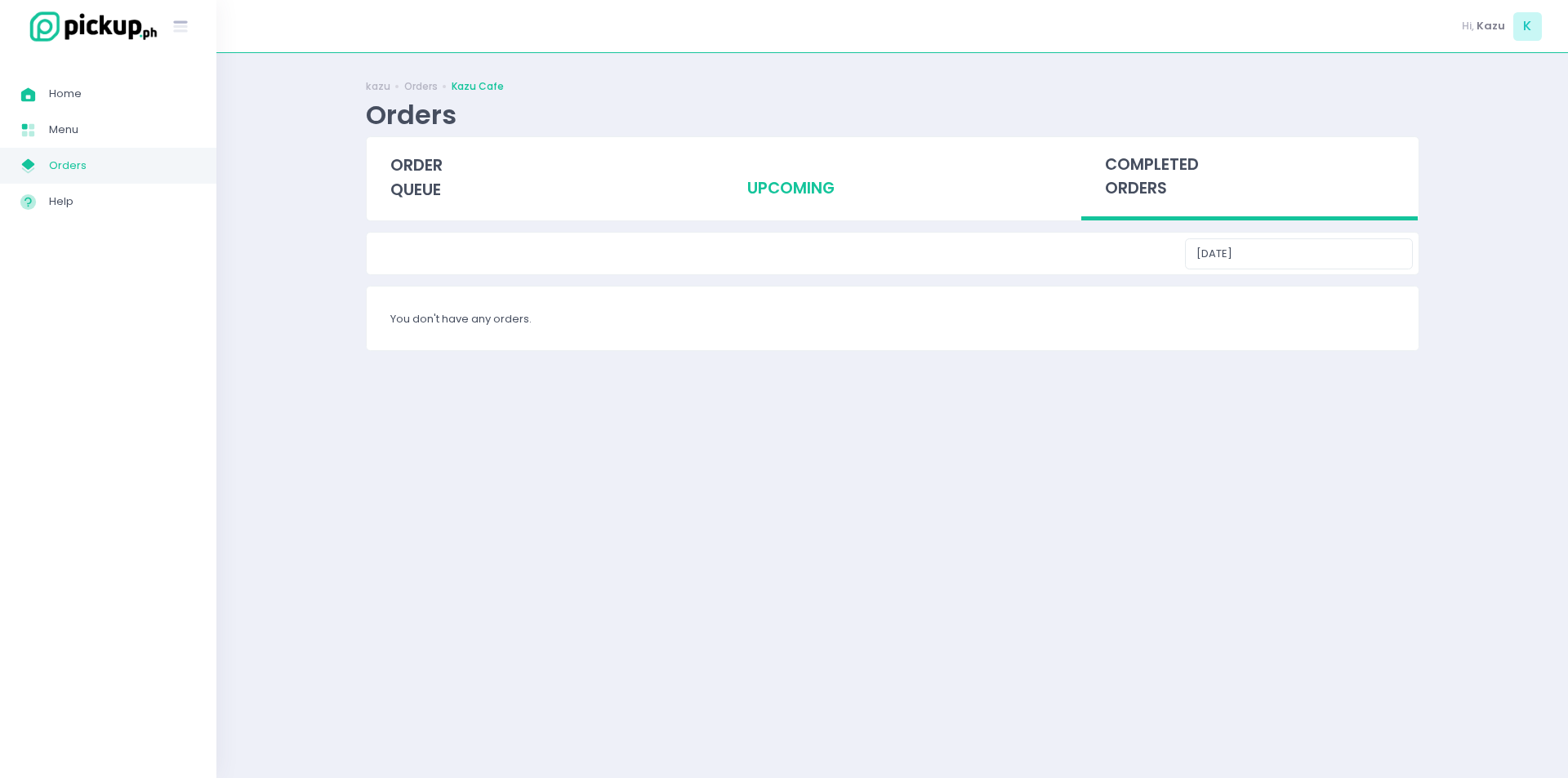
click at [854, 187] on div "upcoming" at bounding box center [891, 176] width 337 height 80
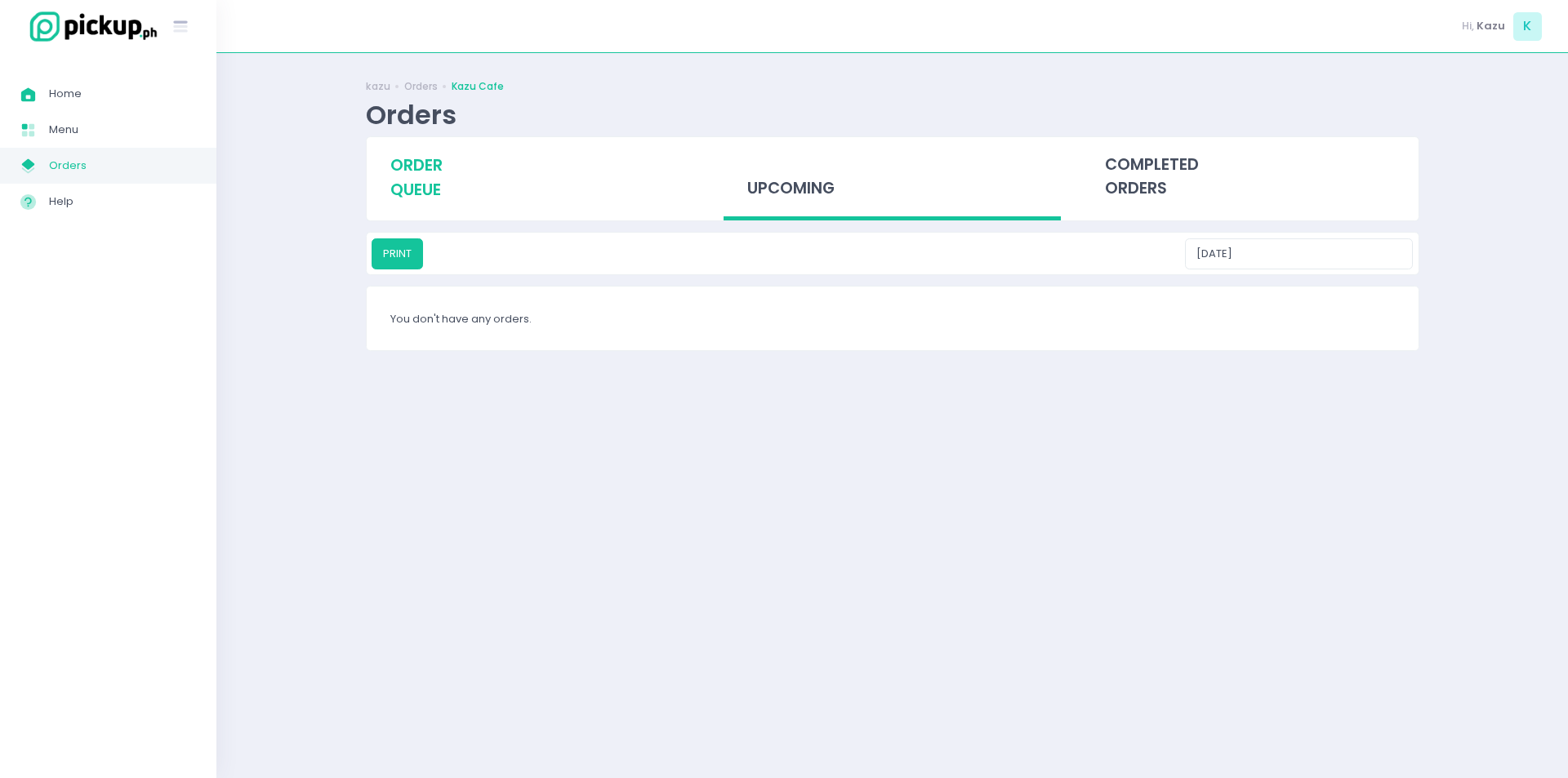
click at [406, 169] on span "order queue" at bounding box center [416, 177] width 52 height 47
